Goal: Task Accomplishment & Management: Manage account settings

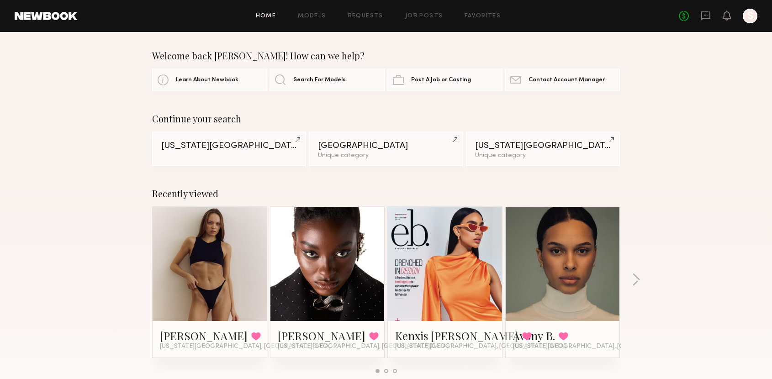
click at [757, 13] on header "Home Models Requests Job Posts Favorites Sign Out No fees up to $5,000 S" at bounding box center [386, 16] width 772 height 32
click at [752, 17] on div at bounding box center [750, 16] width 15 height 15
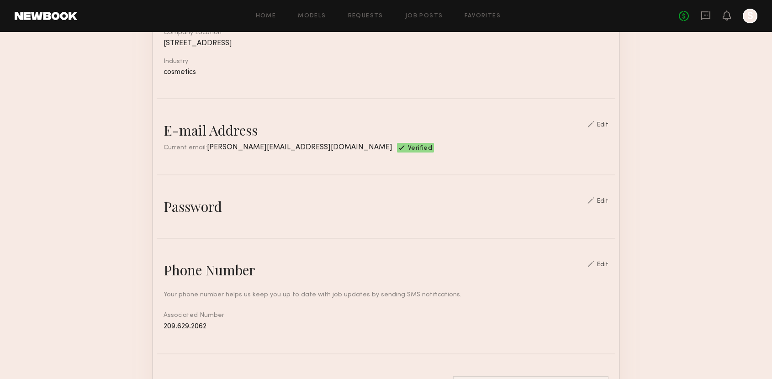
scroll to position [204, 0]
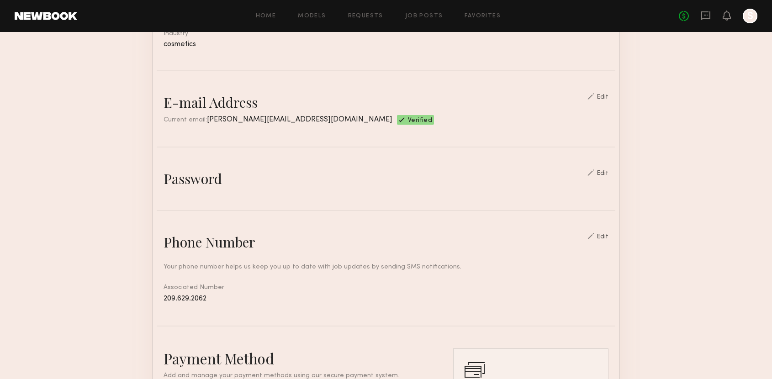
click at [605, 169] on div "Edit" at bounding box center [597, 172] width 21 height 7
click at [603, 174] on nb-edit-switcher "Edit" at bounding box center [597, 178] width 21 height 18
click at [604, 170] on div "Edit" at bounding box center [603, 173] width 12 height 6
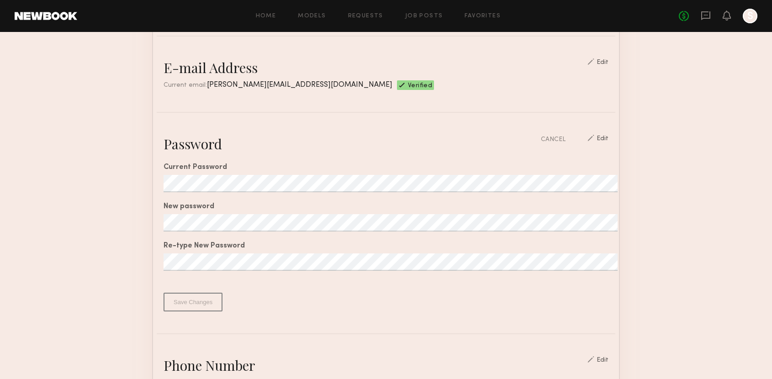
scroll to position [240, 0]
click at [200, 207] on div "Current Password New password Re-type New Password From 8 to 25 characters At l…" at bounding box center [386, 231] width 445 height 159
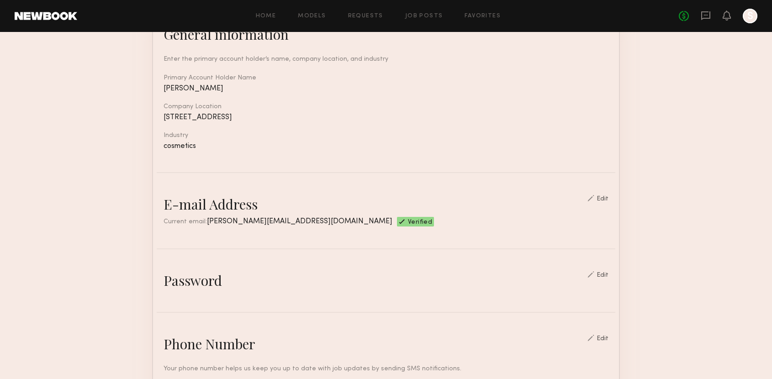
scroll to position [0, 0]
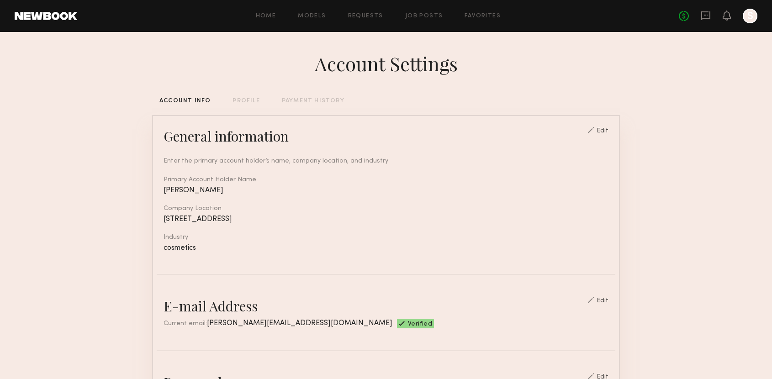
click at [74, 16] on link at bounding box center [46, 16] width 63 height 8
